Goal: Task Accomplishment & Management: Use online tool/utility

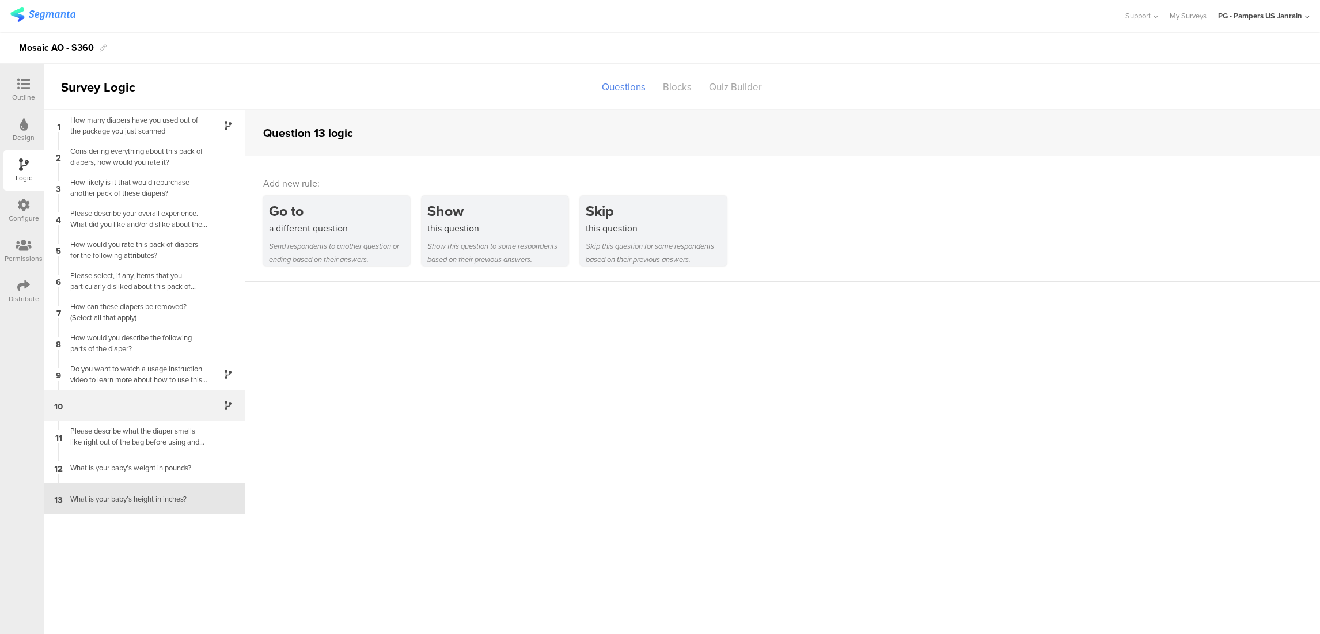
click at [123, 397] on div "10" at bounding box center [145, 405] width 202 height 31
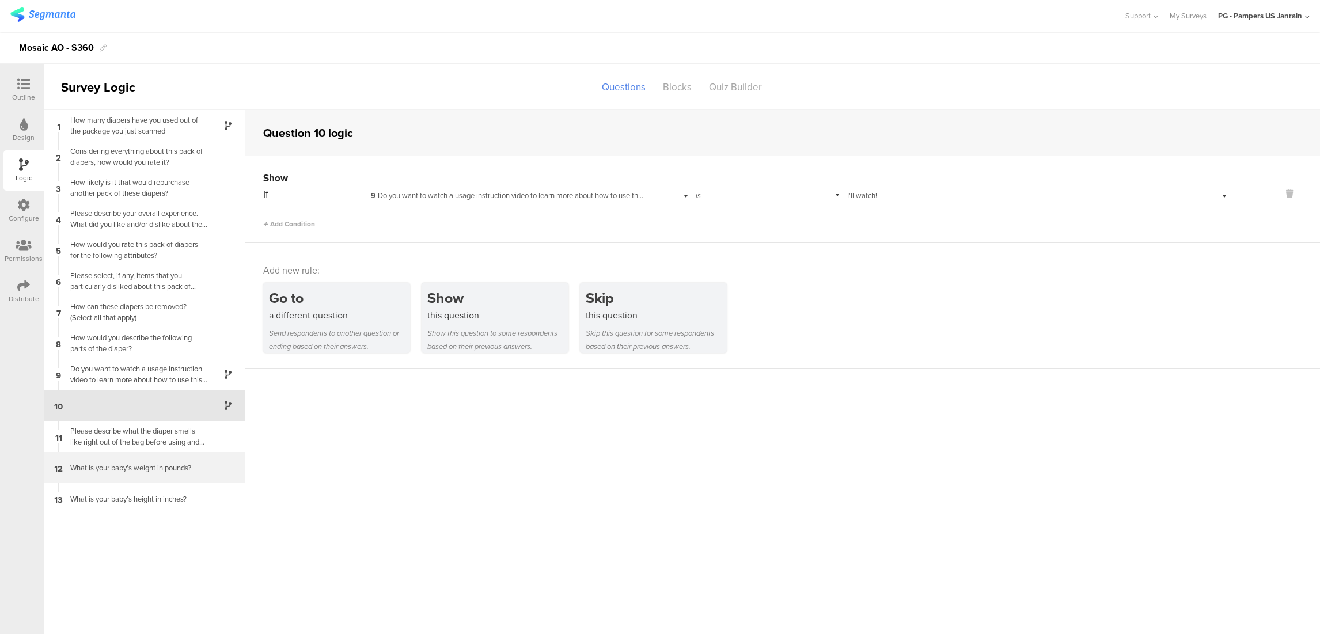
click at [138, 466] on div "What is your baby’s weight in pounds?" at bounding box center [135, 468] width 144 height 11
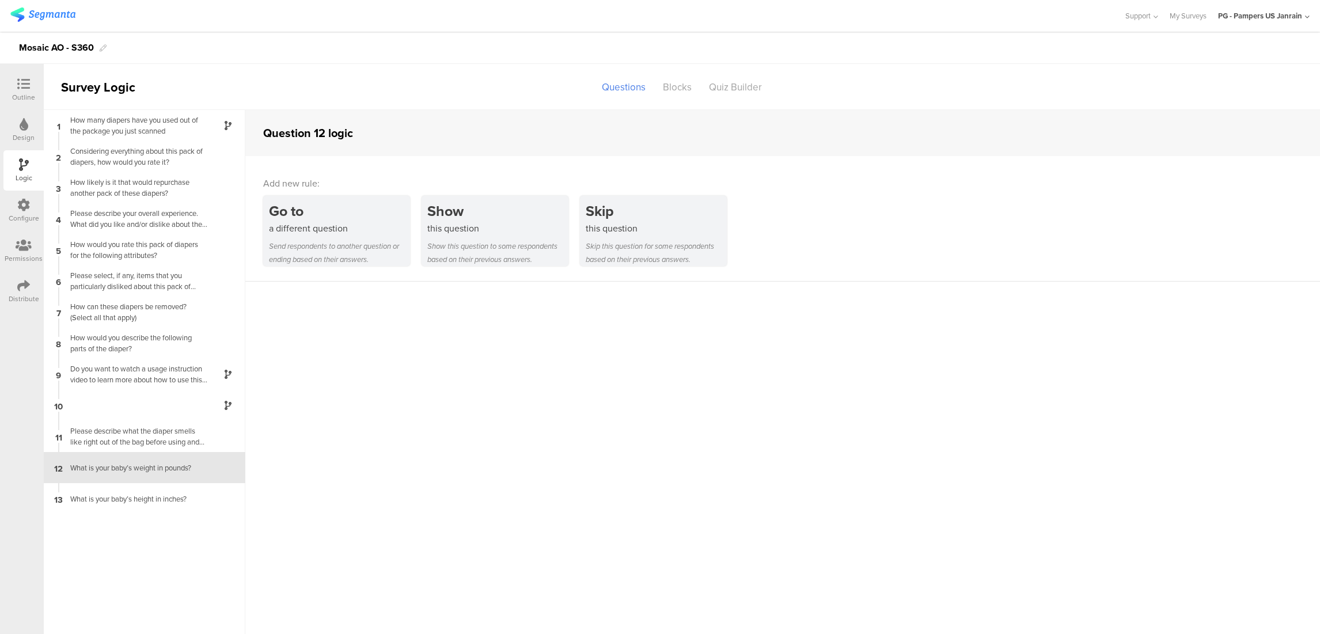
click at [16, 210] on div "Configure" at bounding box center [23, 211] width 40 height 40
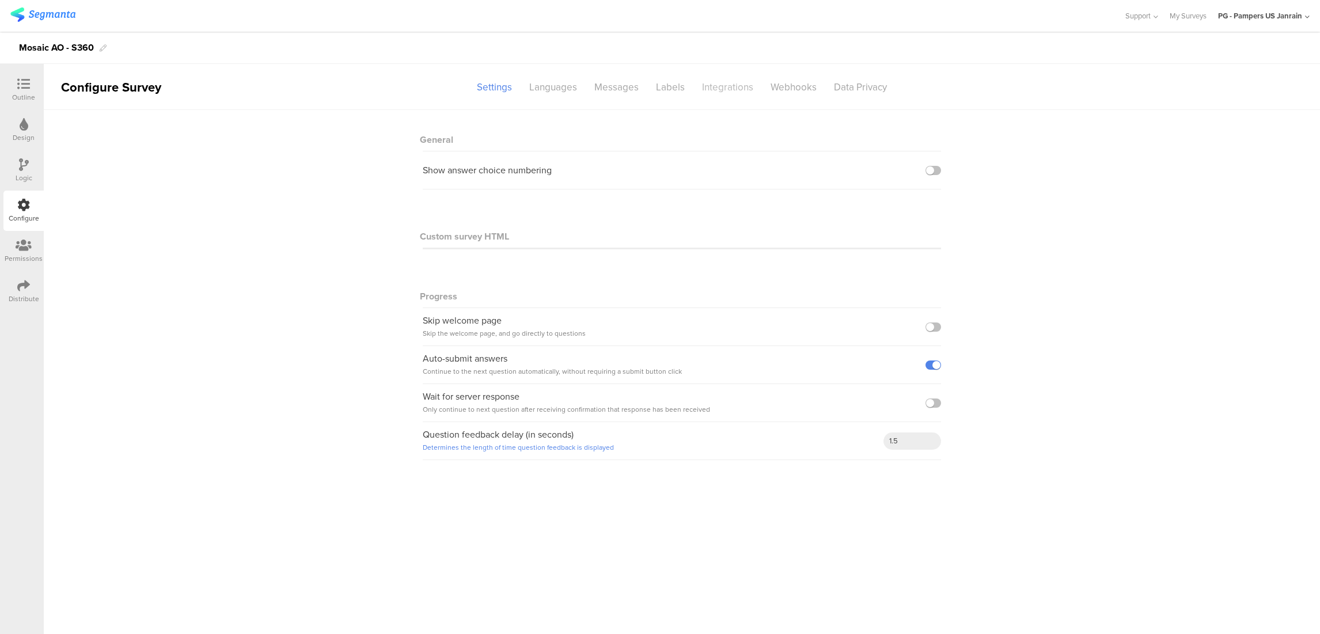
click at [731, 88] on div "Integrations" at bounding box center [727, 87] width 69 height 20
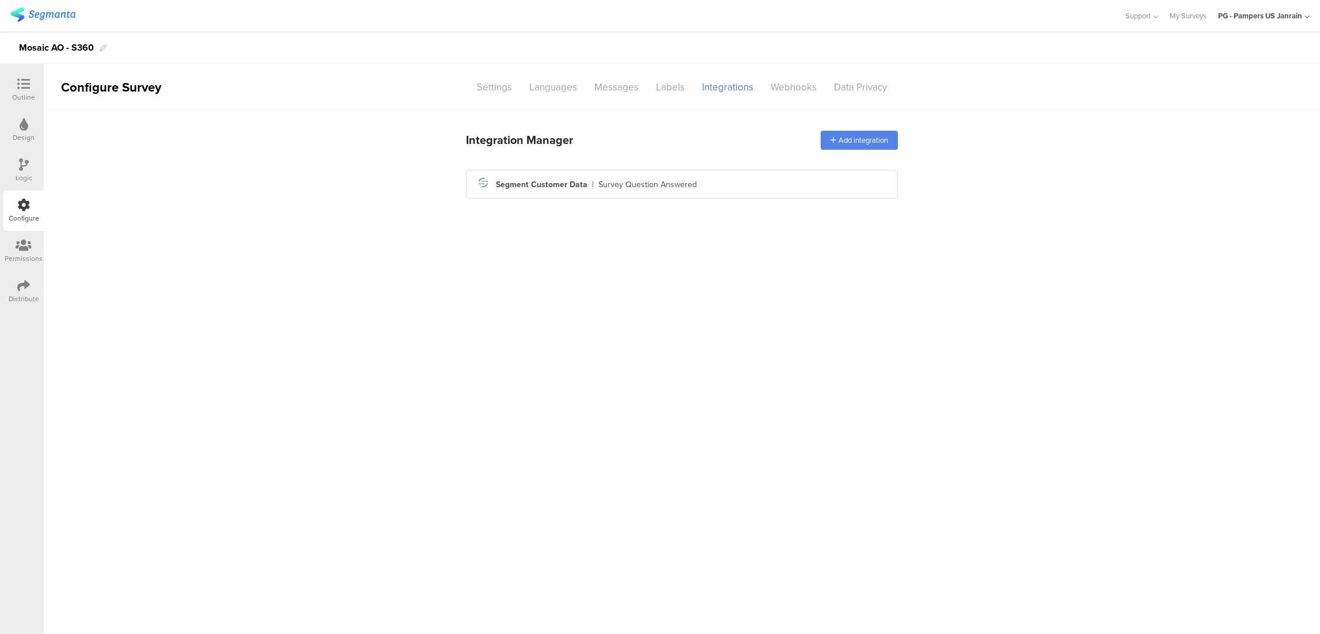
click at [708, 184] on div "Segment icon Created with Sketch. Segment Customer Data | Survey Question Answe…" at bounding box center [682, 185] width 414 height 20
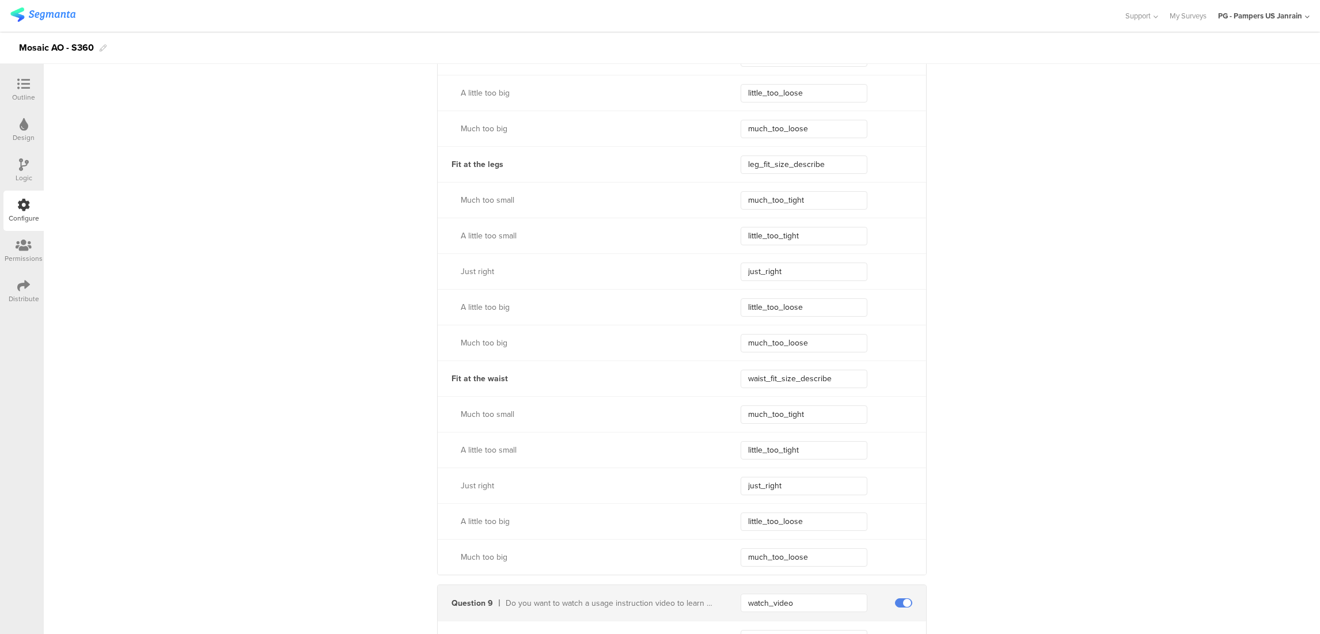
scroll to position [4514, 0]
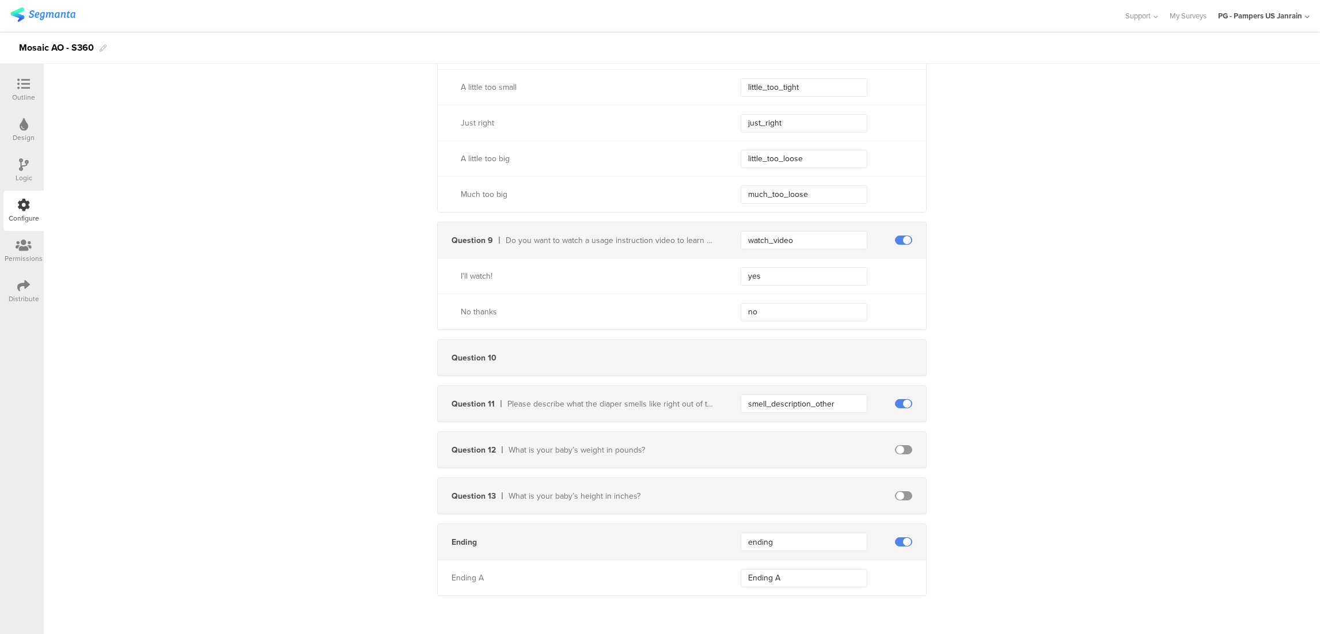
click at [895, 449] on span at bounding box center [903, 449] width 17 height 9
click at [904, 498] on span at bounding box center [903, 495] width 17 height 9
click at [834, 494] on input "text" at bounding box center [804, 496] width 127 height 18
paste input "baby_height"
type input "baby_height"
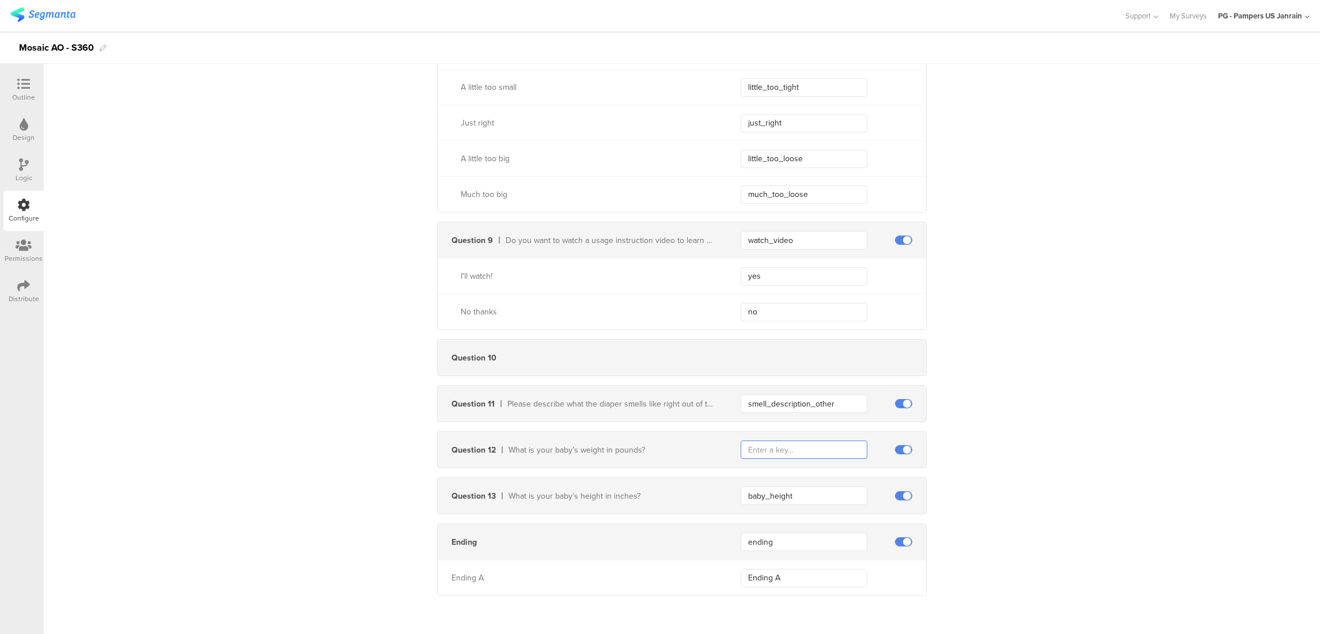
click at [781, 454] on input "text" at bounding box center [804, 450] width 127 height 18
paste input "my_baby_weight"
type input "my_baby_weight"
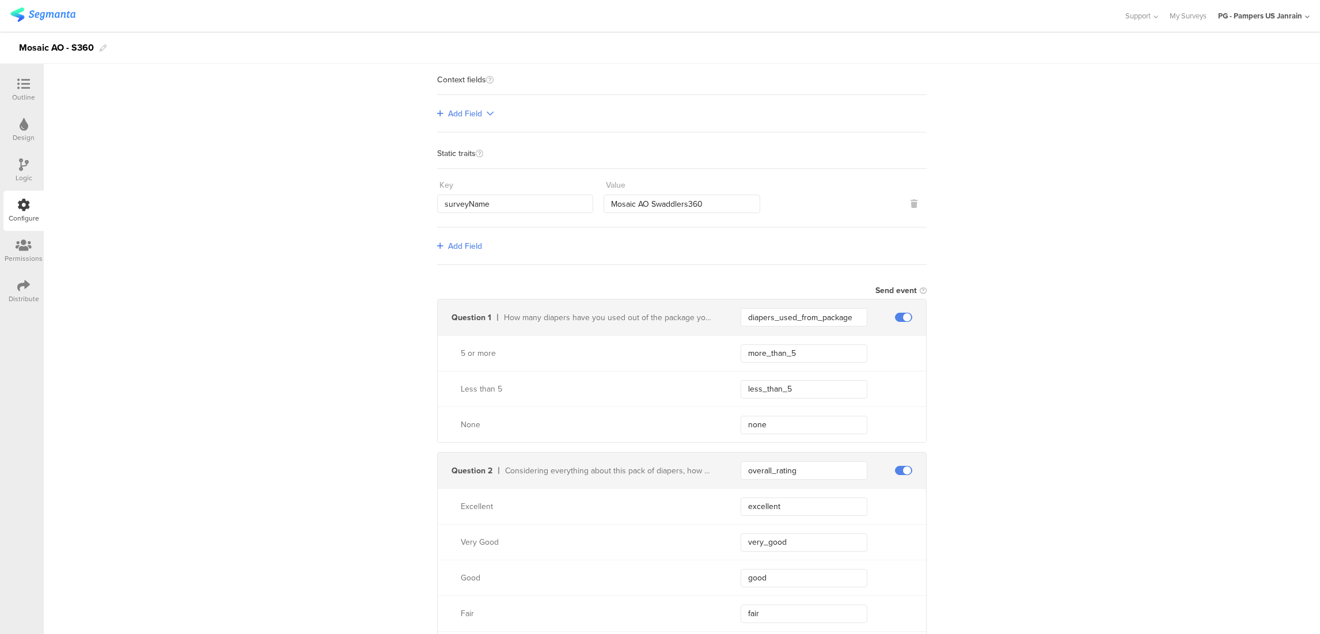
scroll to position [0, 0]
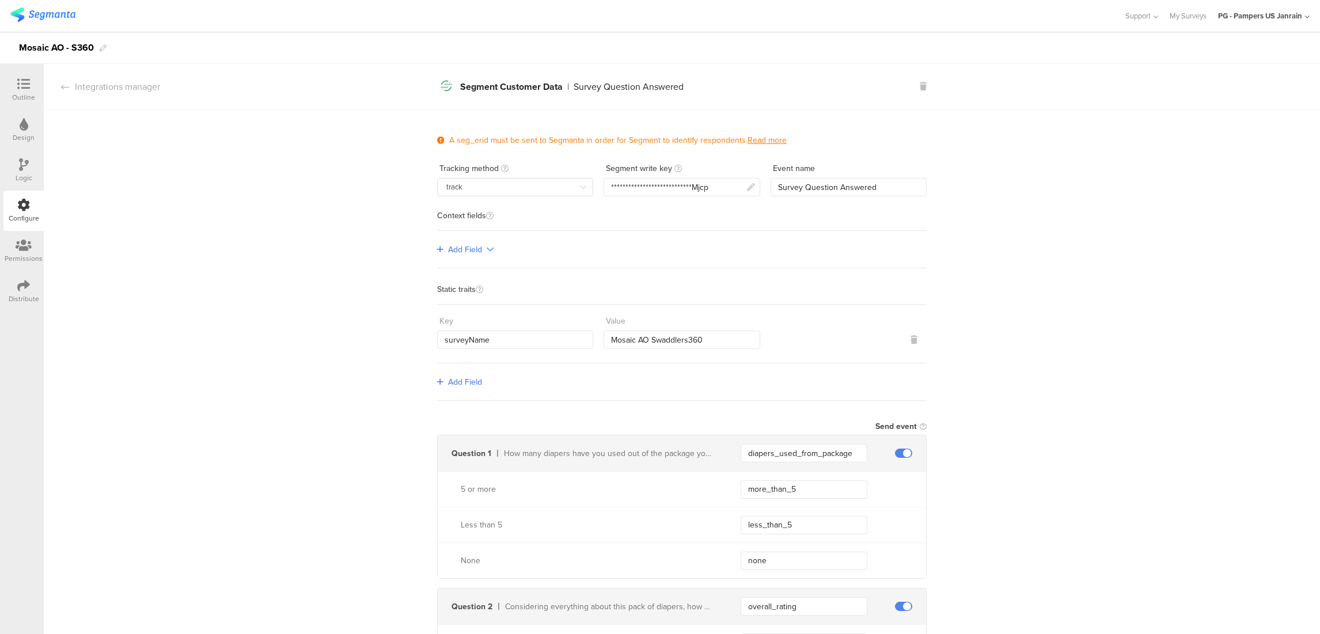
click at [20, 119] on icon at bounding box center [24, 124] width 9 height 13
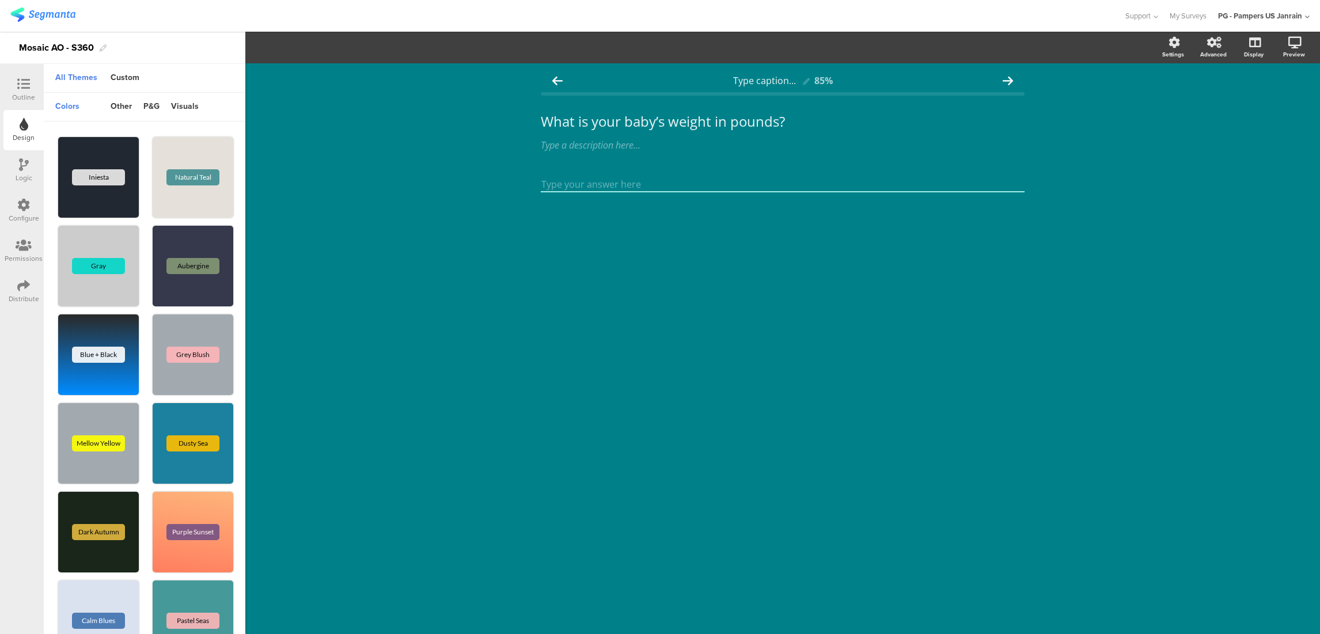
click at [20, 94] on div "Outline" at bounding box center [23, 97] width 23 height 10
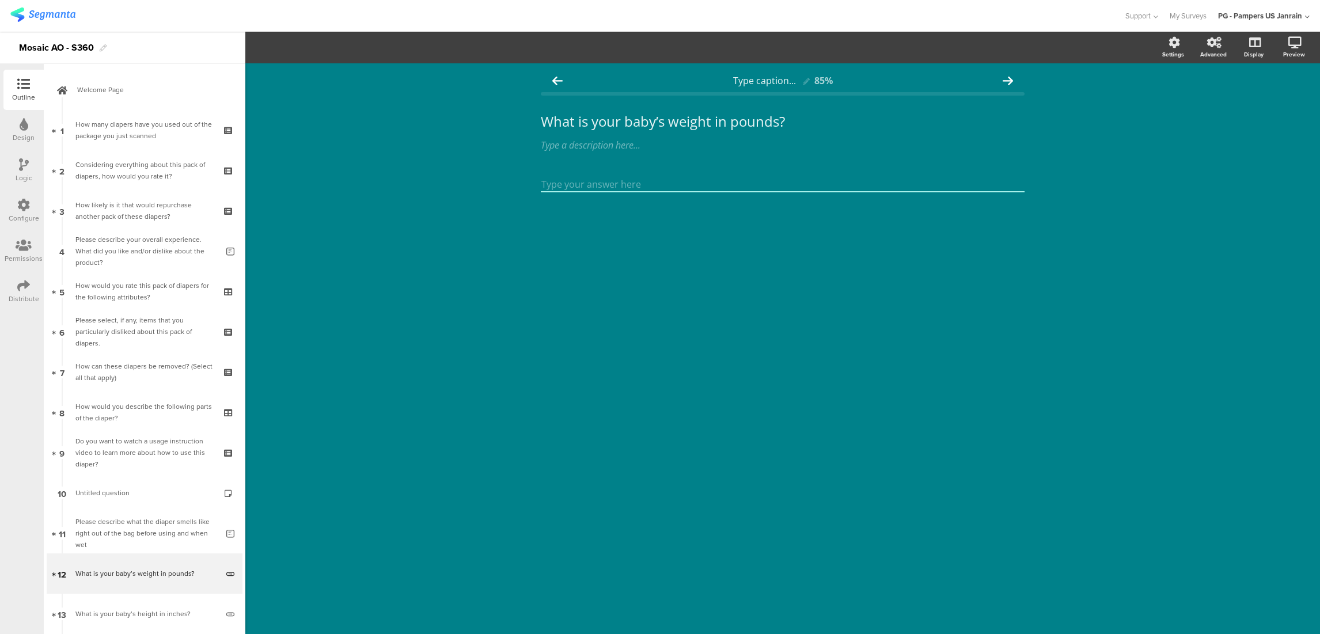
scroll to position [106, 0]
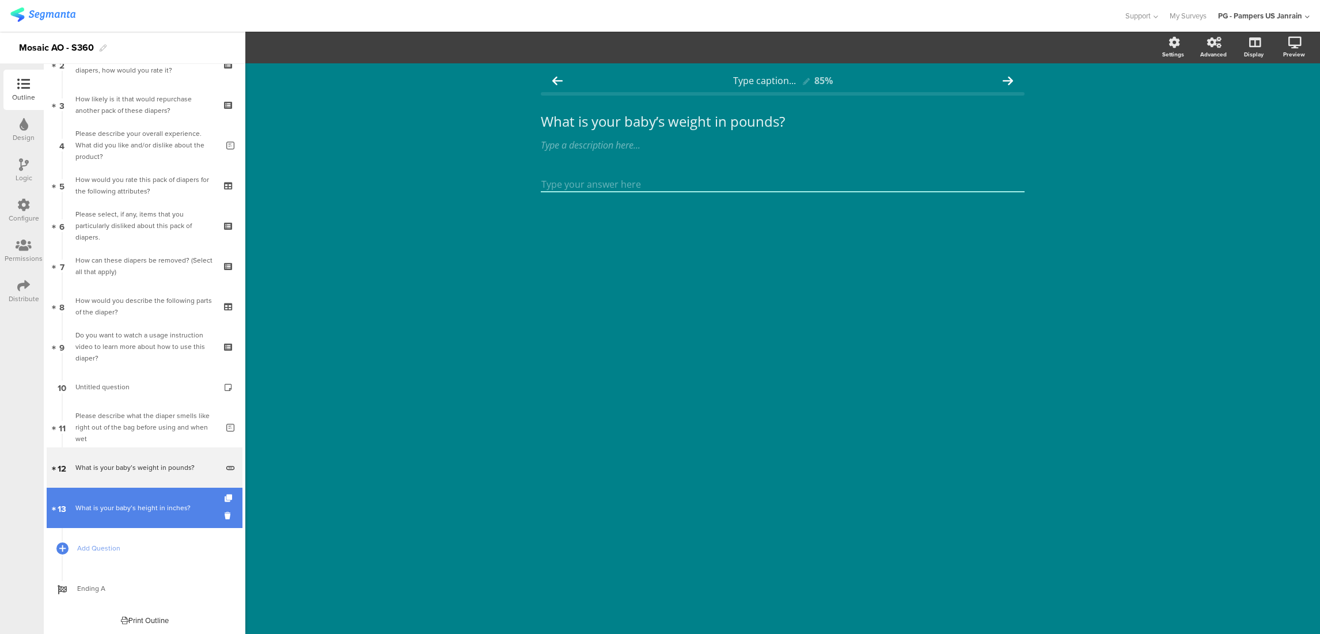
click at [160, 511] on div "What is your baby’s height in inches?" at bounding box center [146, 508] width 142 height 12
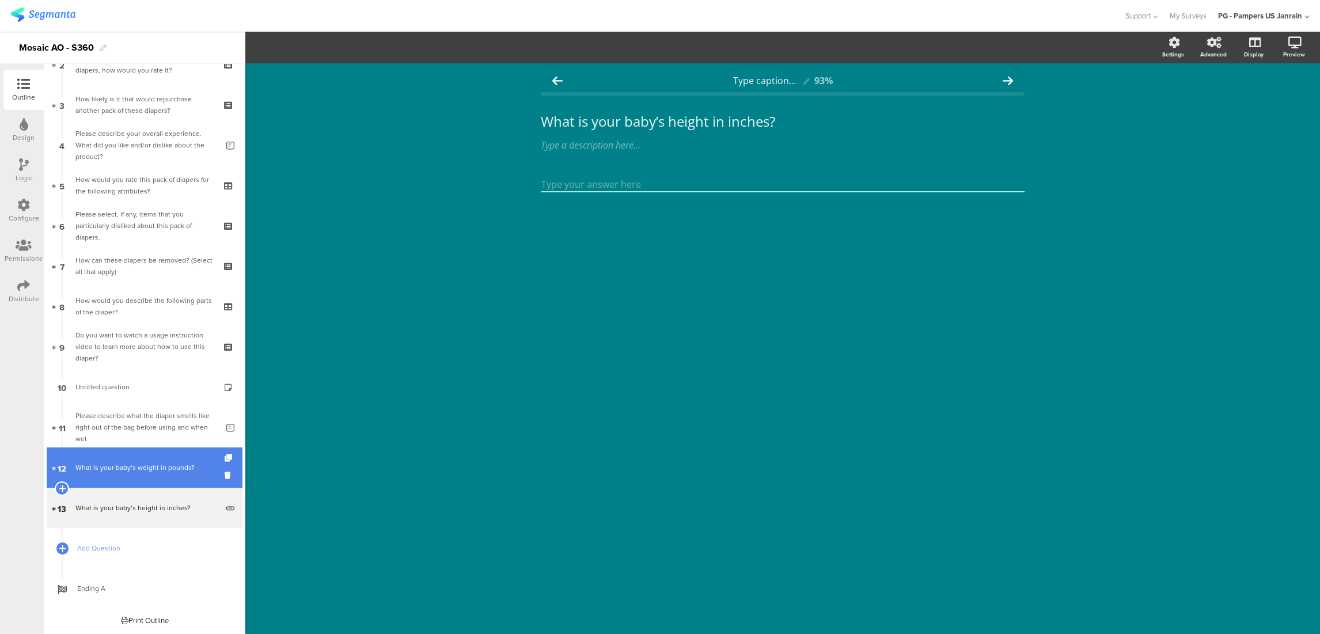
click at [154, 482] on link "12 What is your baby’s weight in pounds?" at bounding box center [145, 468] width 196 height 40
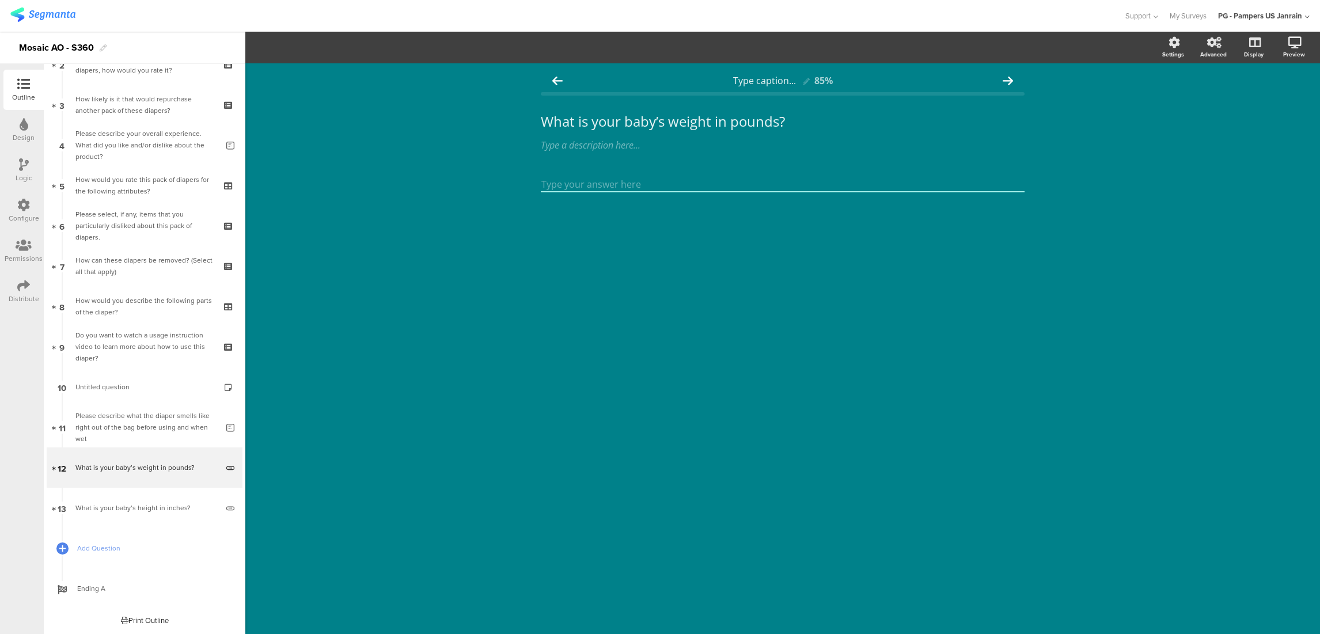
click at [507, 190] on div "Type caption... 85% What is your baby’s weight in pounds? What is your baby’s w…" at bounding box center [782, 348] width 1075 height 571
click at [73, 15] on img at bounding box center [42, 14] width 65 height 14
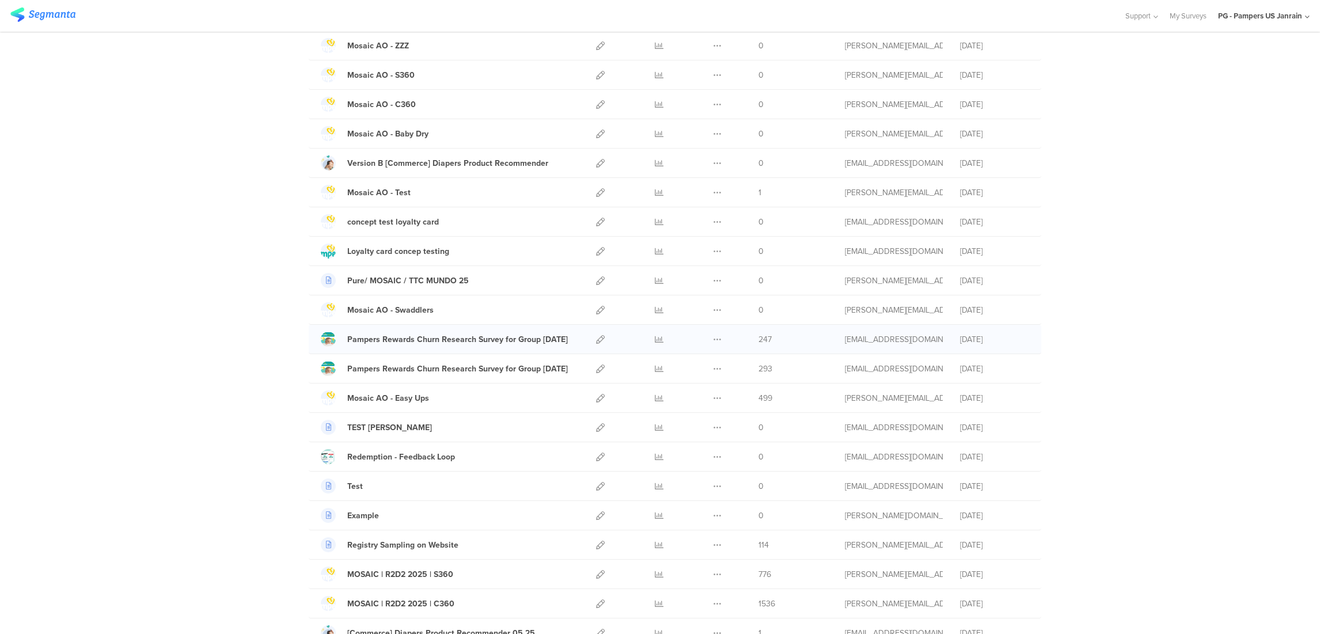
scroll to position [153, 0]
click at [596, 309] on icon at bounding box center [600, 309] width 9 height 9
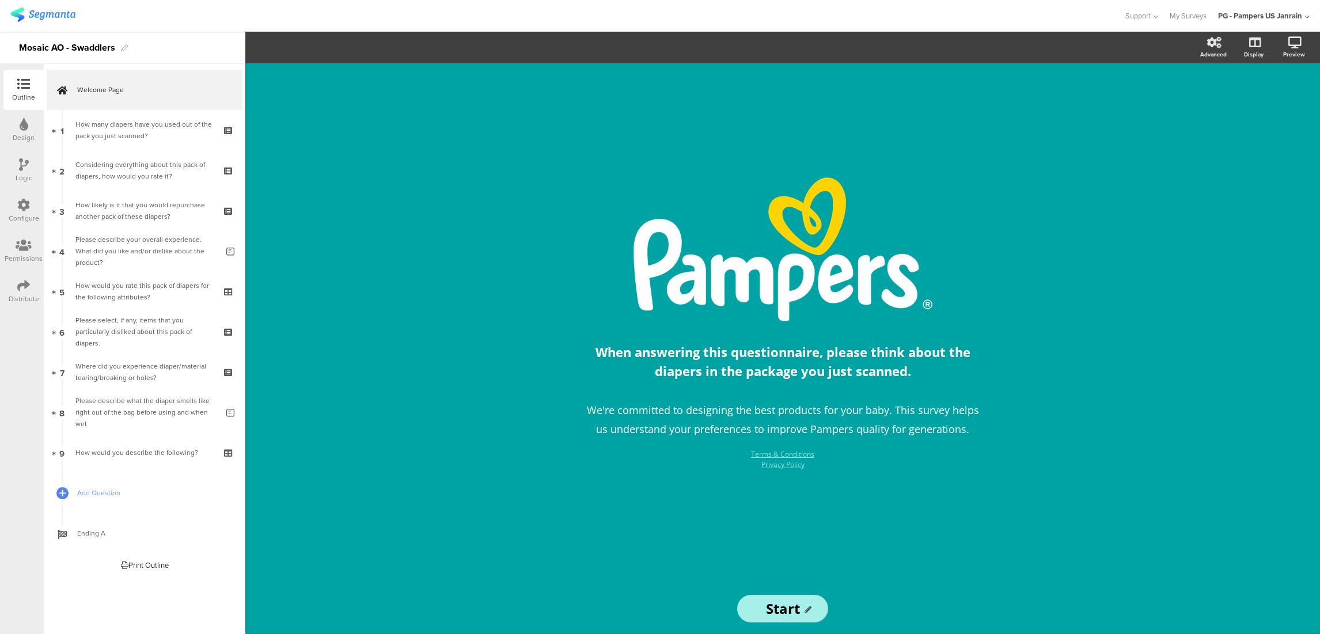
click at [28, 204] on icon at bounding box center [23, 205] width 13 height 13
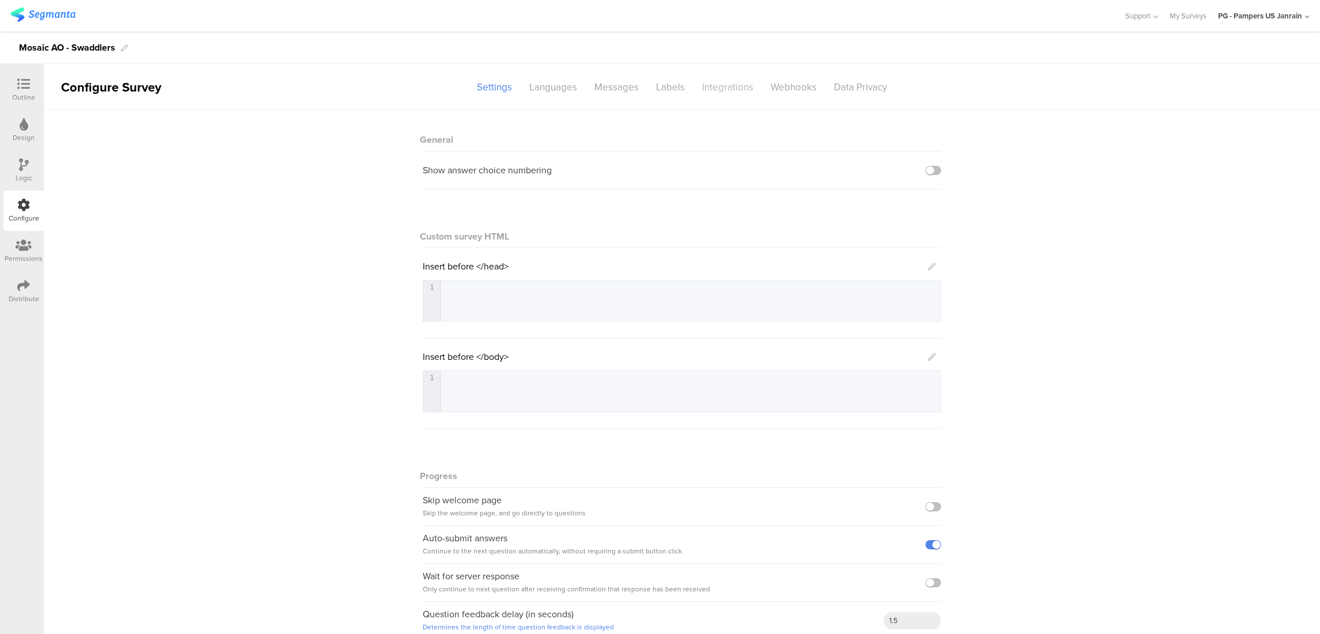
click at [745, 92] on div "Integrations" at bounding box center [727, 87] width 69 height 20
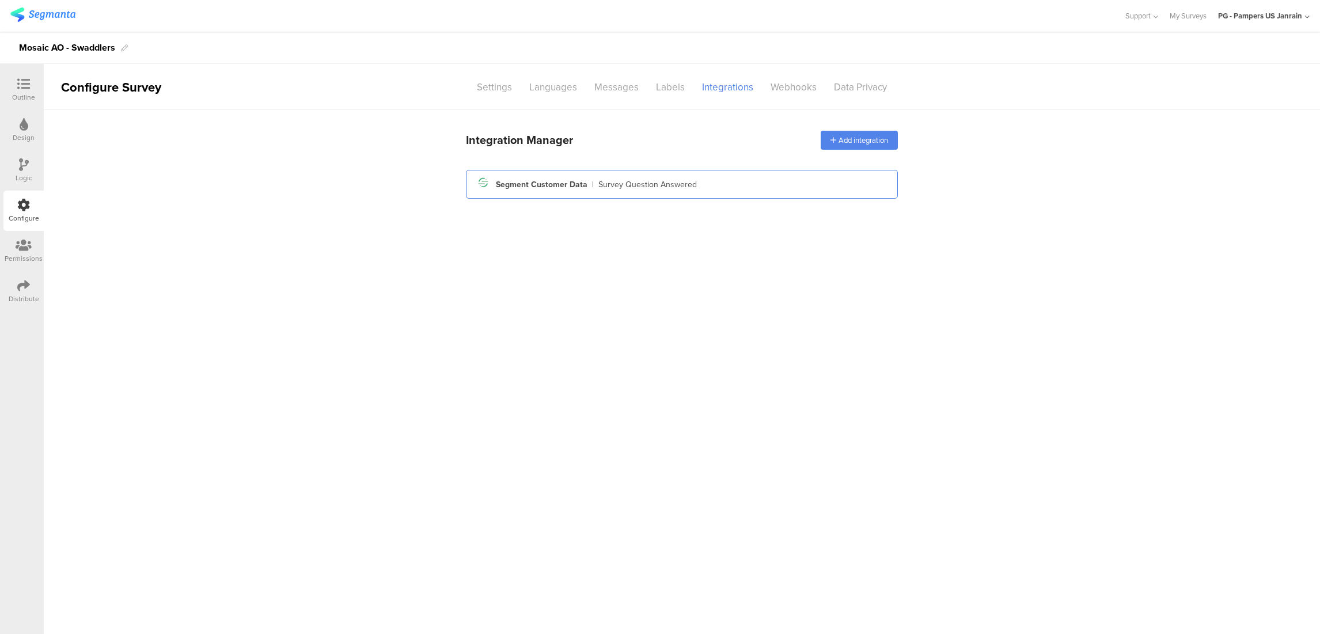
click at [695, 195] on div "Segment icon Created with Sketch. Segment Customer Data | Survey Question Answe…" at bounding box center [682, 184] width 432 height 29
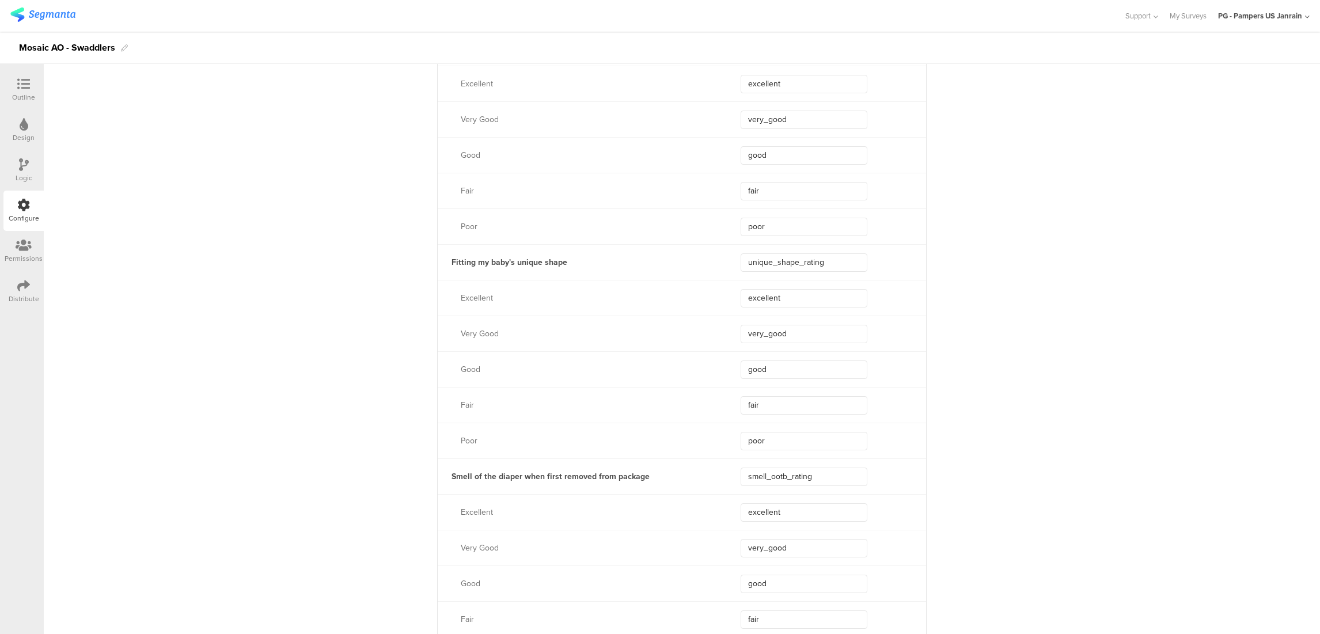
scroll to position [1920, 0]
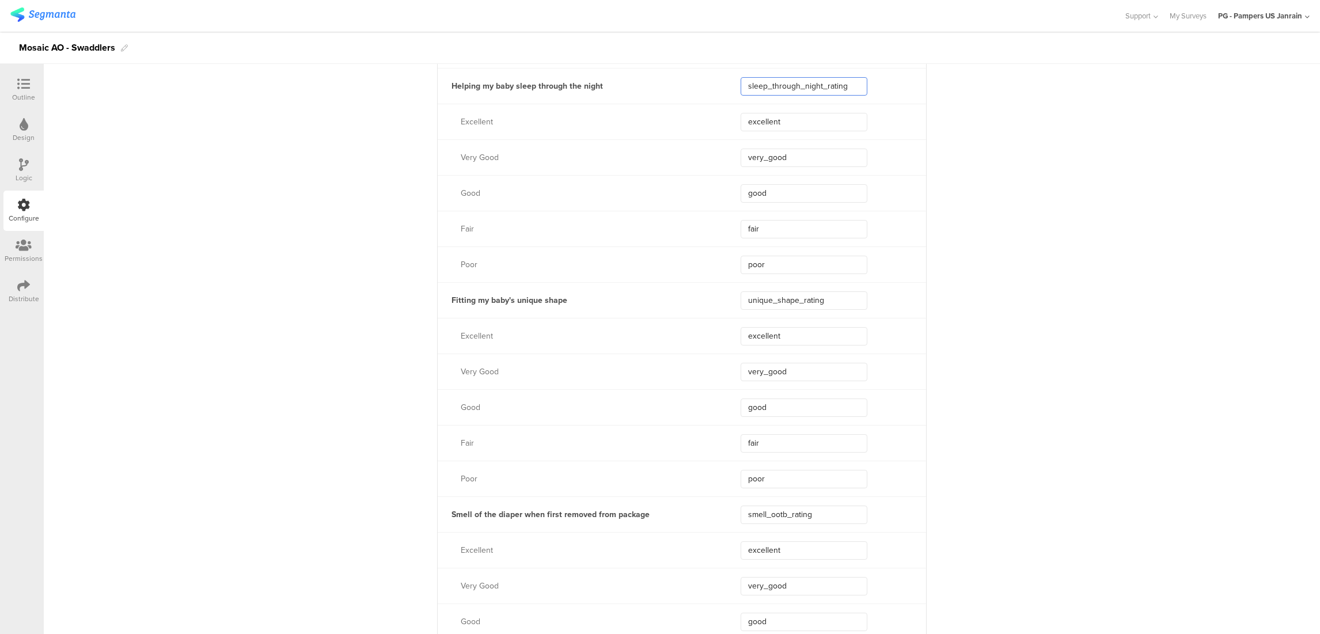
drag, startPoint x: 844, startPoint y: 81, endPoint x: 706, endPoint y: 78, distance: 138.3
click at [706, 78] on div "Helping my baby sleep through the night sleep_through_night_rating" at bounding box center [682, 86] width 488 height 36
drag, startPoint x: 828, startPoint y: 305, endPoint x: 703, endPoint y: 298, distance: 125.1
click at [703, 298] on div "Fitting my baby's unique shape unique_shape_rating" at bounding box center [682, 301] width 488 height 36
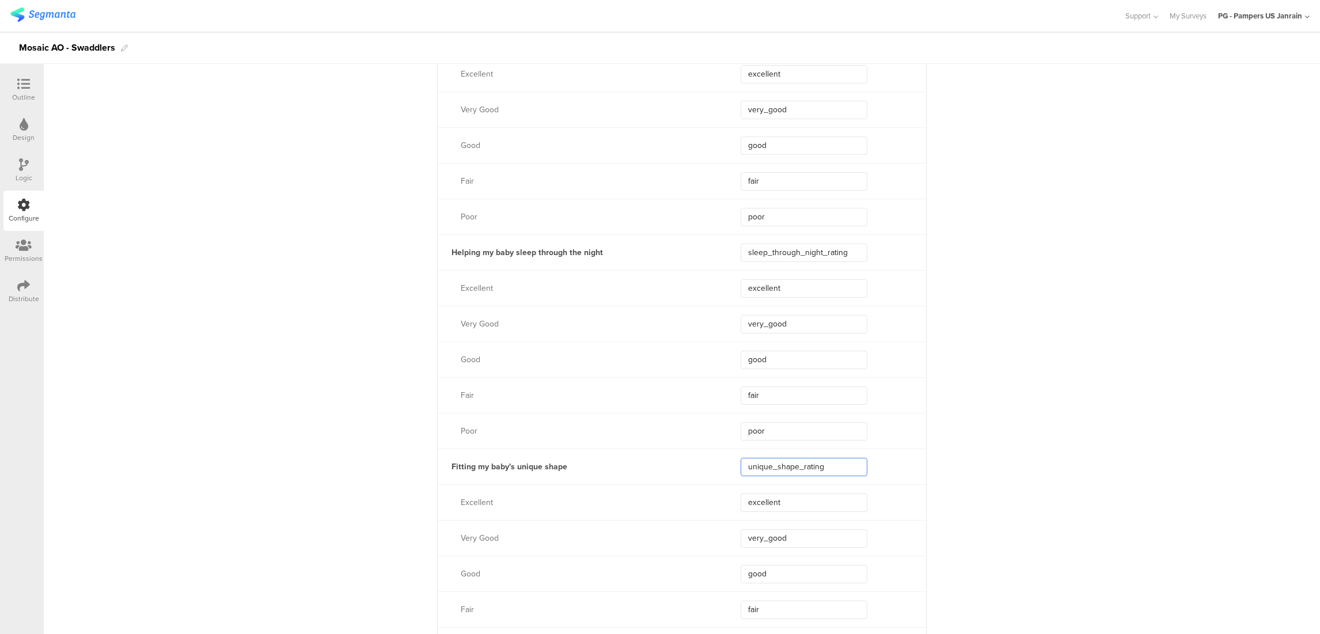
scroll to position [1754, 0]
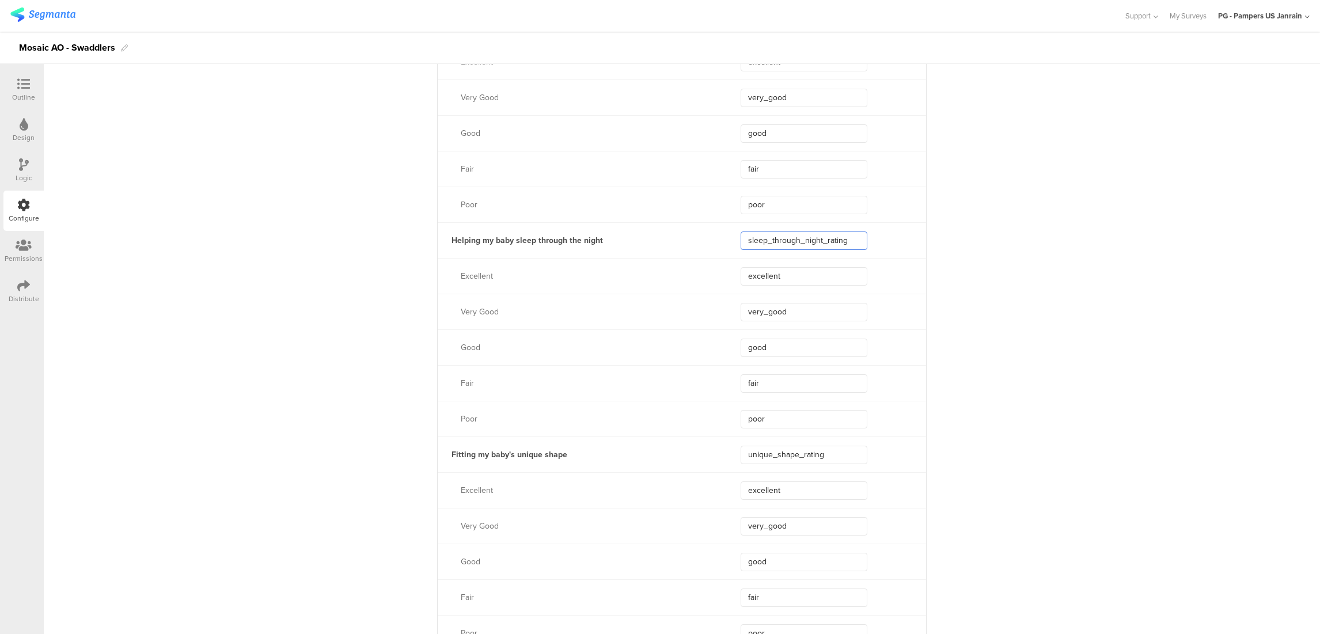
drag, startPoint x: 848, startPoint y: 240, endPoint x: 693, endPoint y: 240, distance: 154.9
click at [693, 240] on div "Helping my baby sleep through the night sleep_through_night_rating" at bounding box center [682, 240] width 488 height 36
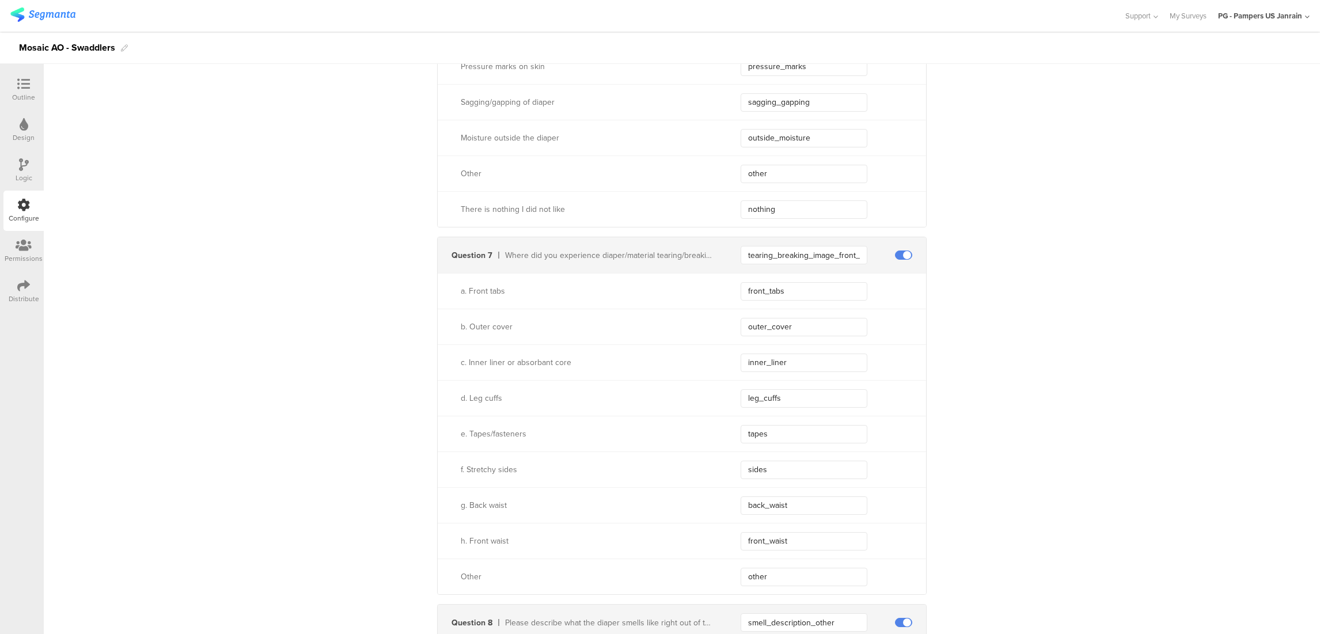
scroll to position [3367, 0]
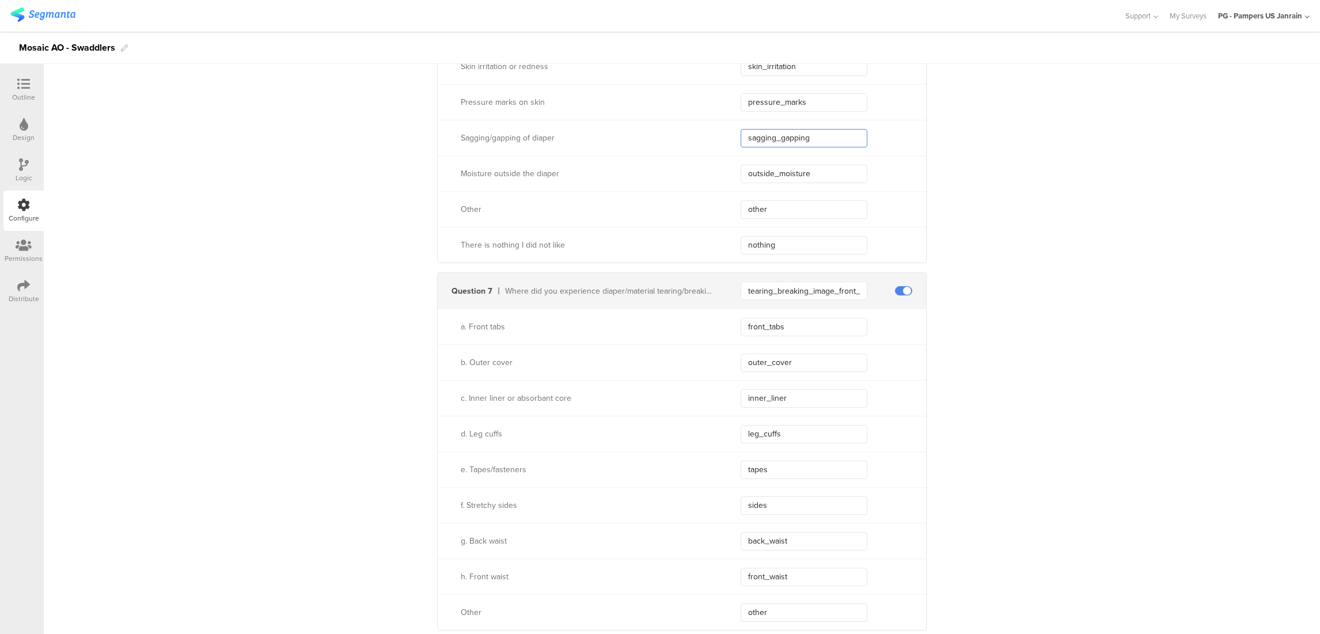
drag, startPoint x: 834, startPoint y: 136, endPoint x: 708, endPoint y: 130, distance: 126.3
click at [708, 130] on div "Sagging/gapping of diaper sagging_gapping" at bounding box center [682, 138] width 488 height 36
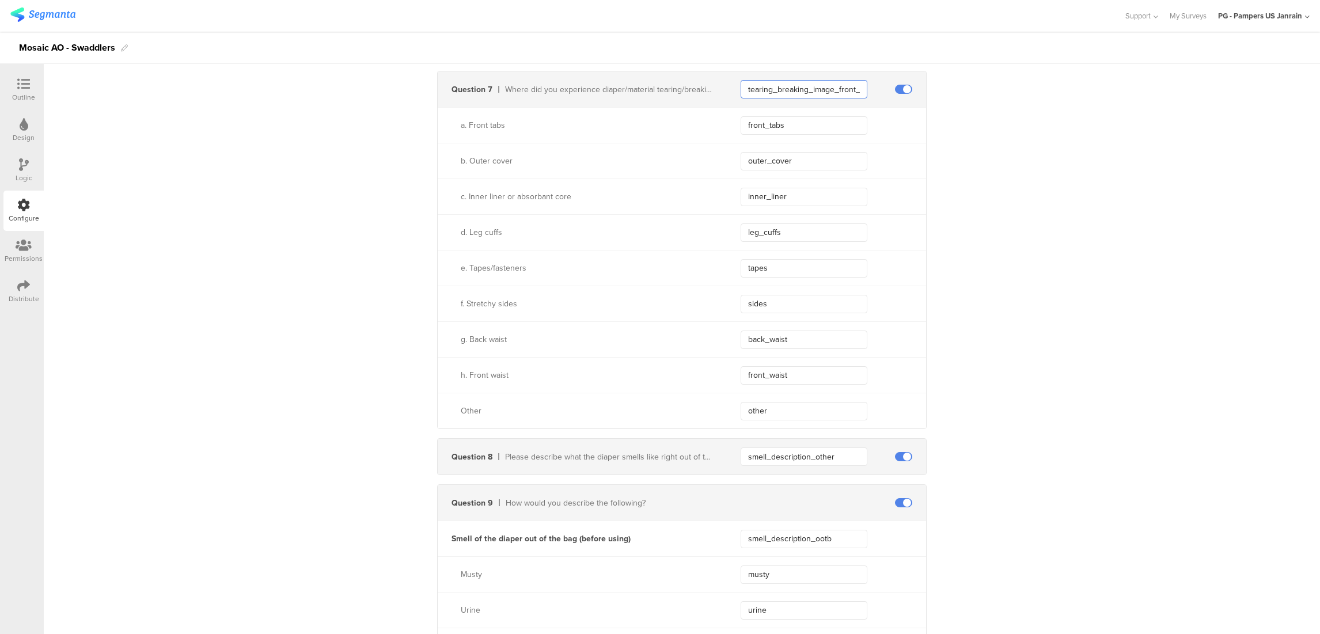
scroll to position [0, 32]
drag, startPoint x: 743, startPoint y: 92, endPoint x: 860, endPoint y: 100, distance: 117.2
click at [860, 100] on div "Question 7 Where did you experience diaper/material tearing/breaking or holes? …" at bounding box center [682, 89] width 488 height 36
